Goal: Information Seeking & Learning: Learn about a topic

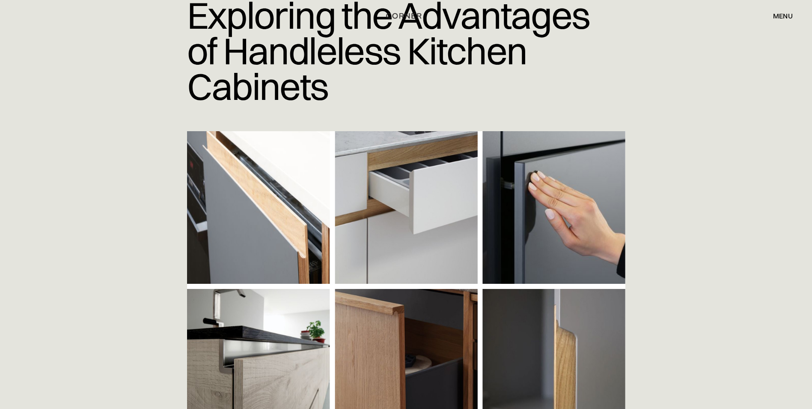
scroll to position [171, 0]
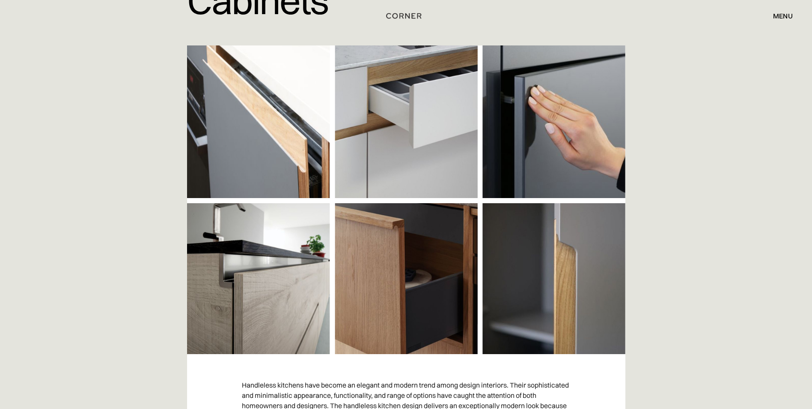
click at [400, 116] on img at bounding box center [406, 199] width 439 height 308
click at [415, 150] on img at bounding box center [406, 199] width 439 height 308
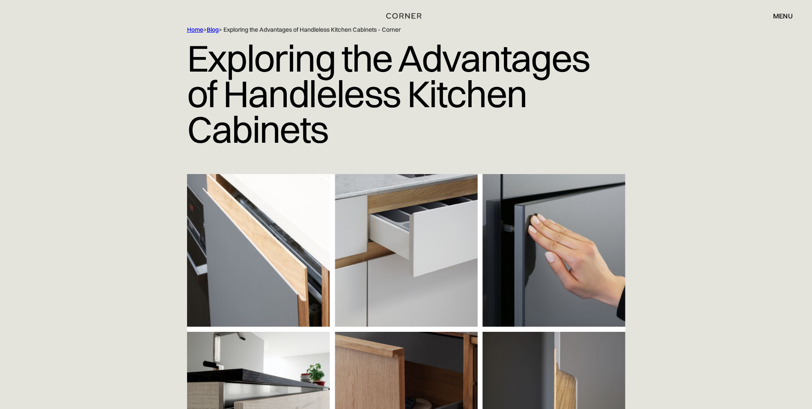
click at [415, 204] on img at bounding box center [406, 328] width 439 height 308
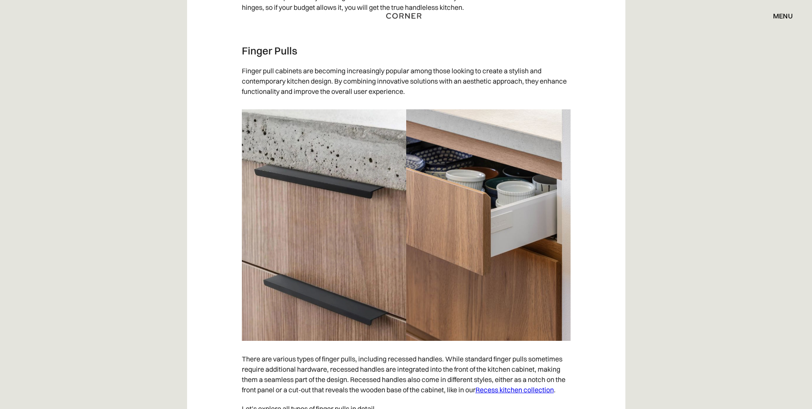
scroll to position [1584, 0]
click at [507, 190] on img at bounding box center [406, 224] width 329 height 231
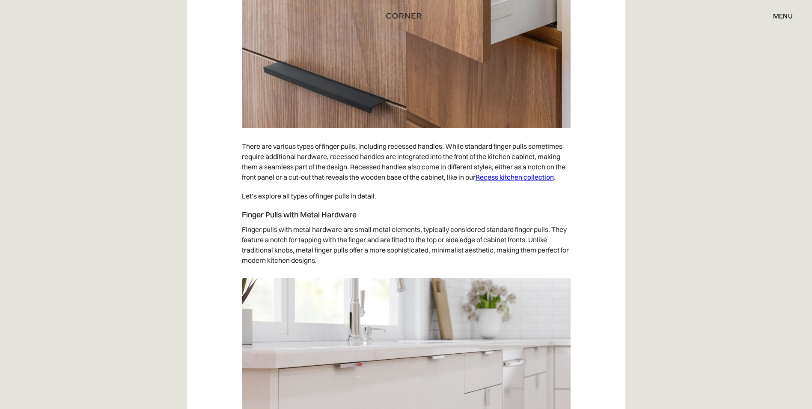
scroll to position [1756, 0]
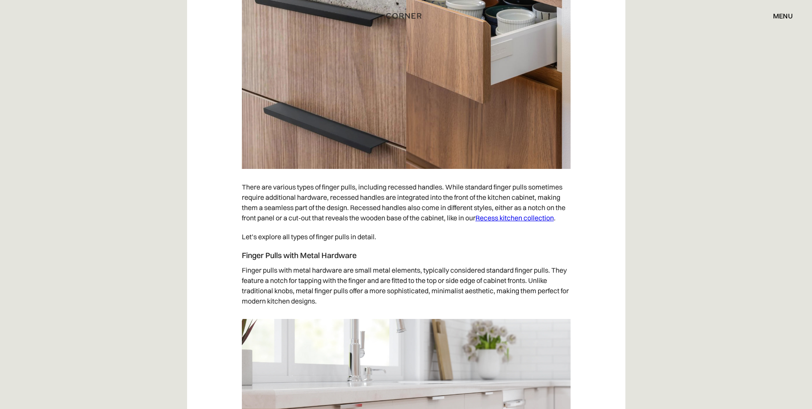
click at [361, 239] on p "Let’s explore all types of finger pulls in detail." at bounding box center [406, 236] width 329 height 19
click at [386, 271] on p "Finger pulls with metal hardware are small metal elements, typically considered…" at bounding box center [406, 285] width 329 height 50
drag, startPoint x: 404, startPoint y: 224, endPoint x: 434, endPoint y: 265, distance: 50.6
click at [404, 224] on p "There are various types of finger pulls, including recessed handles. While stan…" at bounding box center [406, 202] width 329 height 50
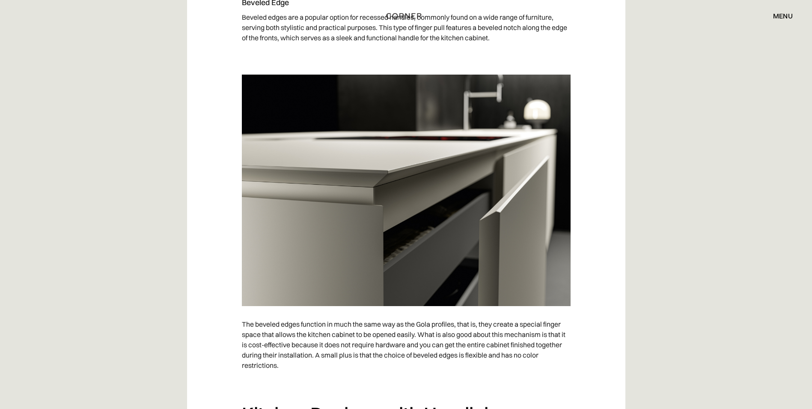
scroll to position [3683, 0]
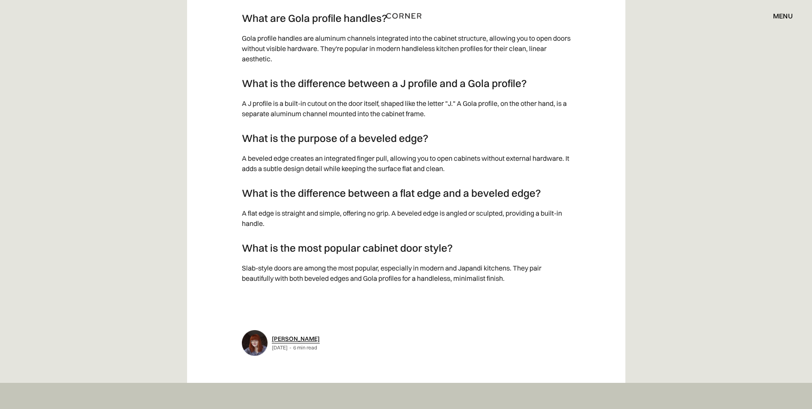
scroll to position [3383, 0]
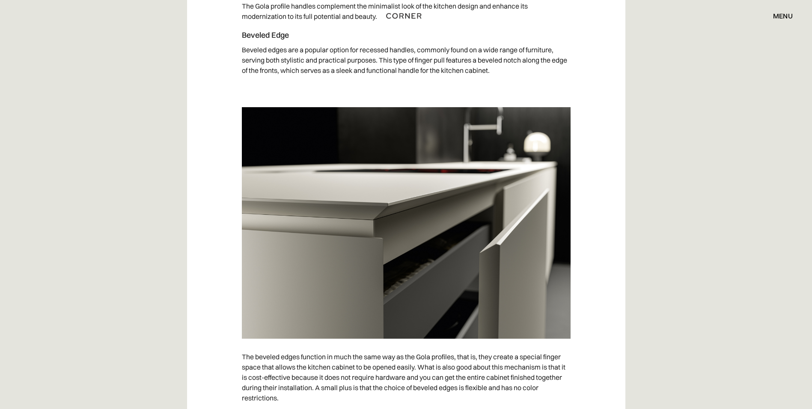
scroll to position [3640, 0]
